Goal: Information Seeking & Learning: Learn about a topic

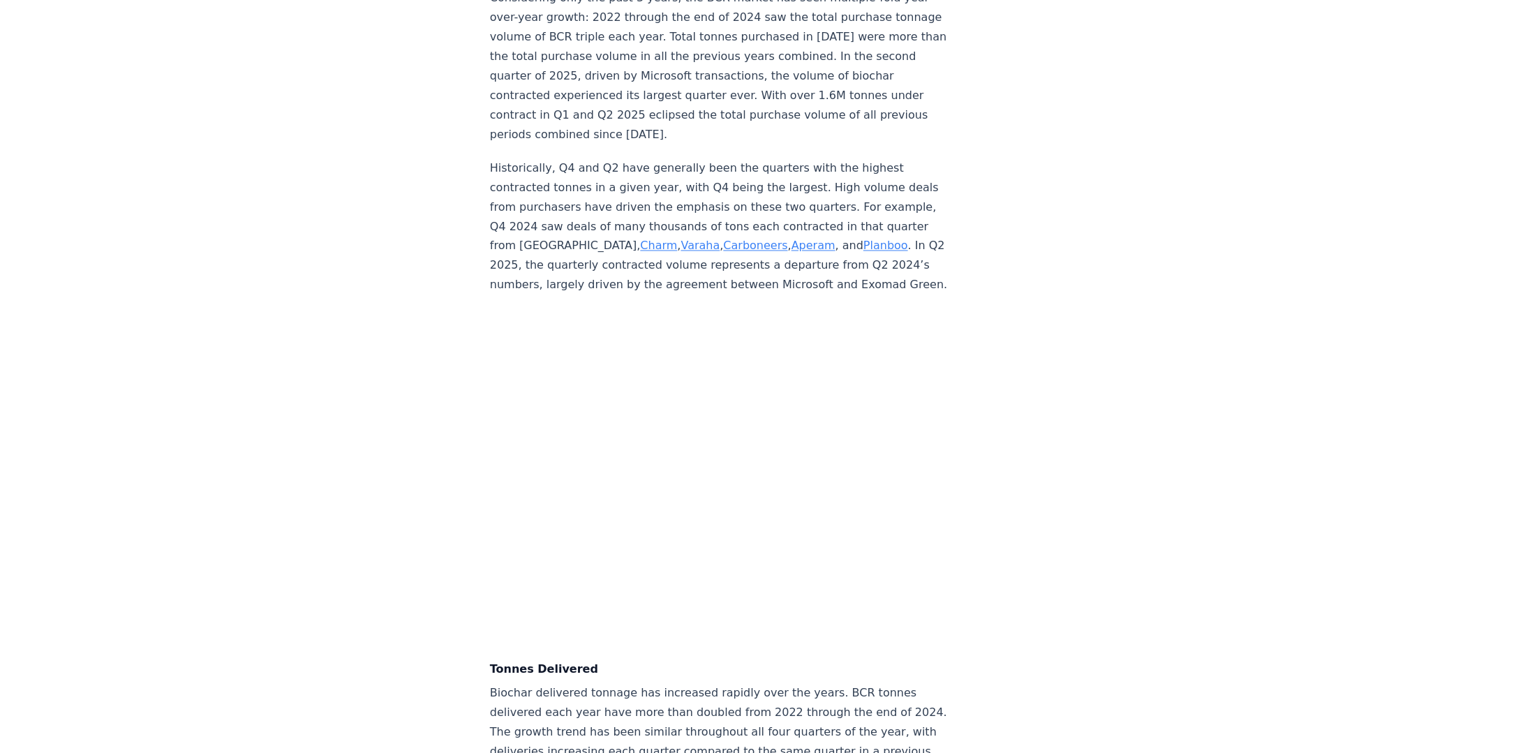
scroll to position [3769, 0]
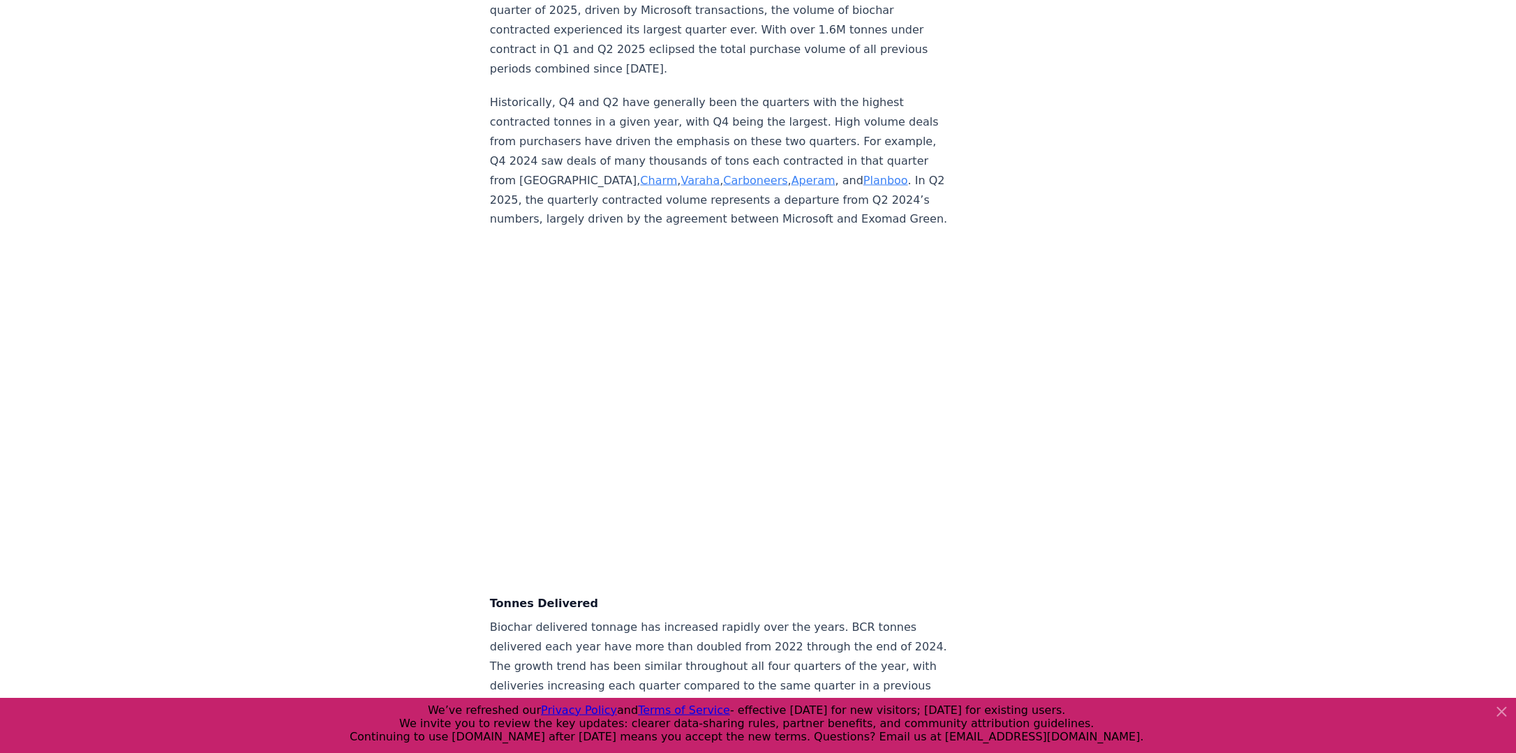
drag, startPoint x: 588, startPoint y: 202, endPoint x: 393, endPoint y: 190, distance: 195.1
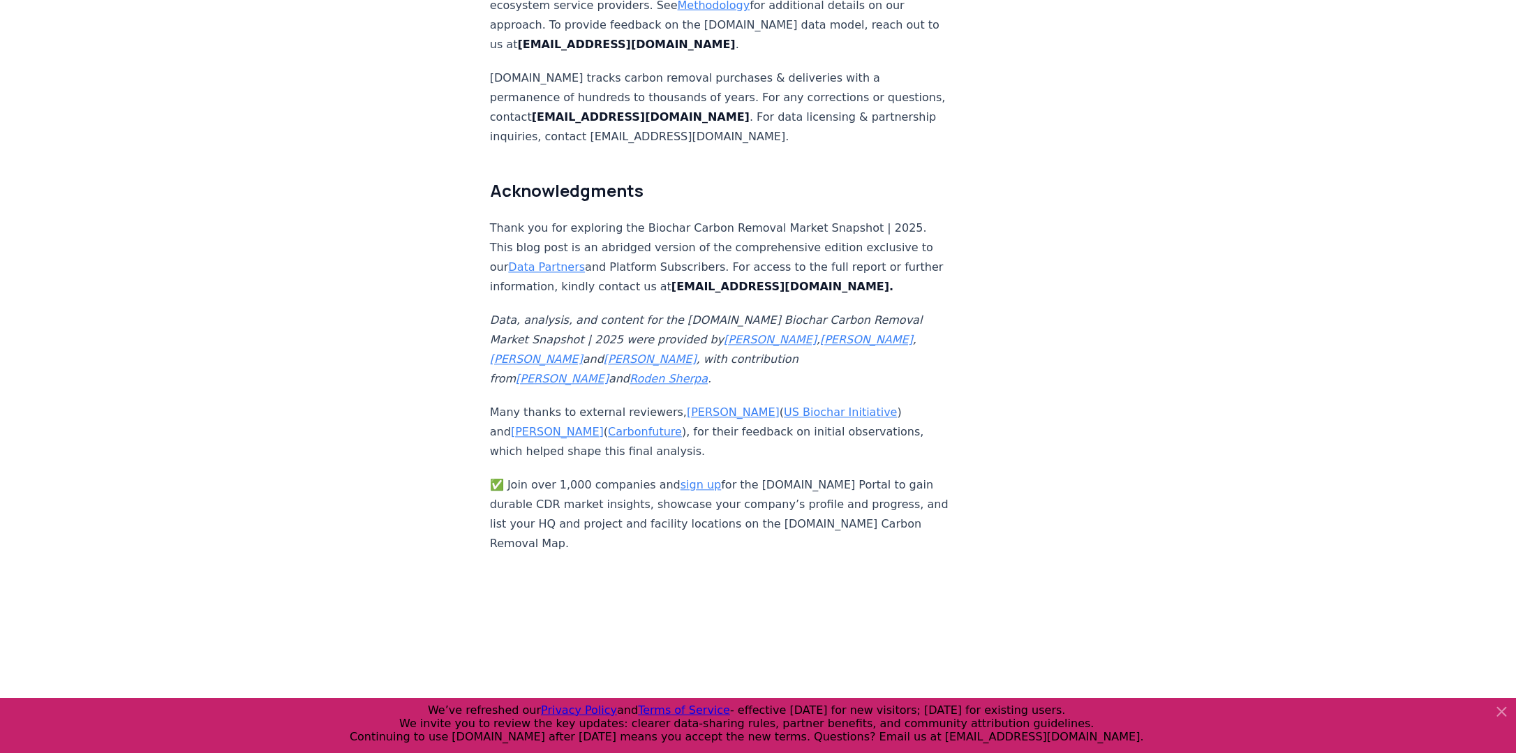
scroll to position [9316, 0]
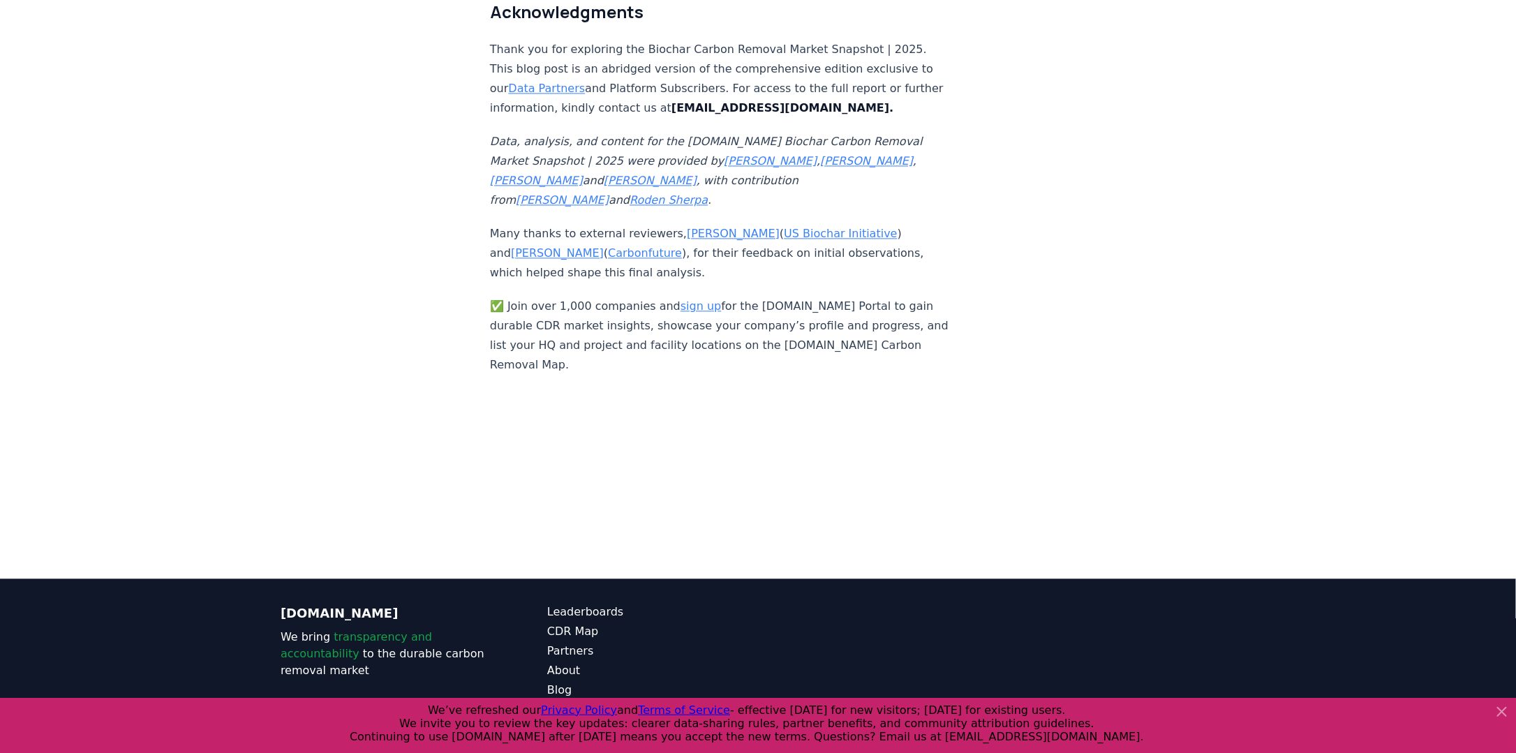
scroll to position [9316, 0]
